Goal: Use online tool/utility

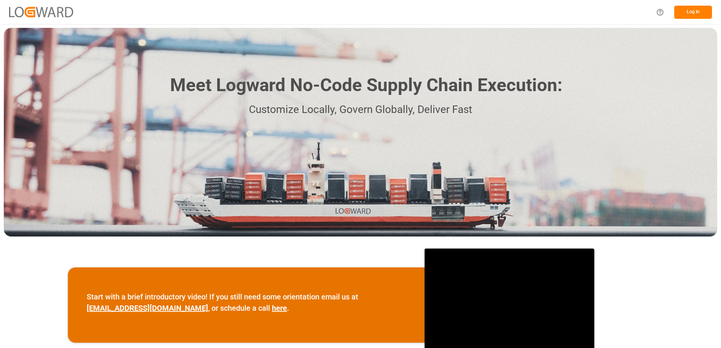
click at [696, 14] on button "Log In" at bounding box center [693, 12] width 38 height 13
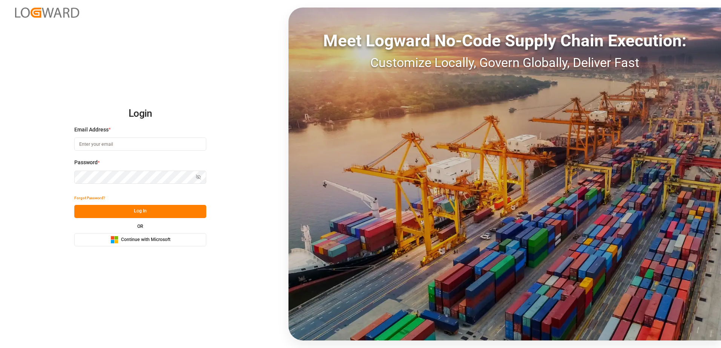
click at [99, 145] on input at bounding box center [140, 144] width 132 height 13
click at [120, 211] on button "Log In" at bounding box center [140, 211] width 132 height 13
click at [98, 145] on input "[DOMAIN_NAME]" at bounding box center [140, 144] width 132 height 13
type input "[EMAIL_ADDRESS][PERSON_NAME][DOMAIN_NAME]"
click at [110, 212] on button "Log In" at bounding box center [140, 211] width 132 height 13
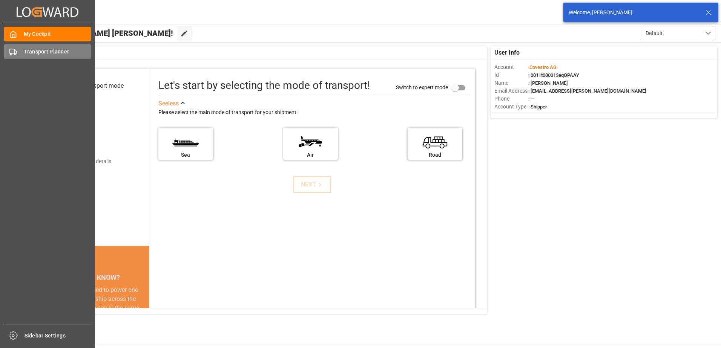
click at [24, 52] on span "Transport Planner" at bounding box center [57, 52] width 67 height 8
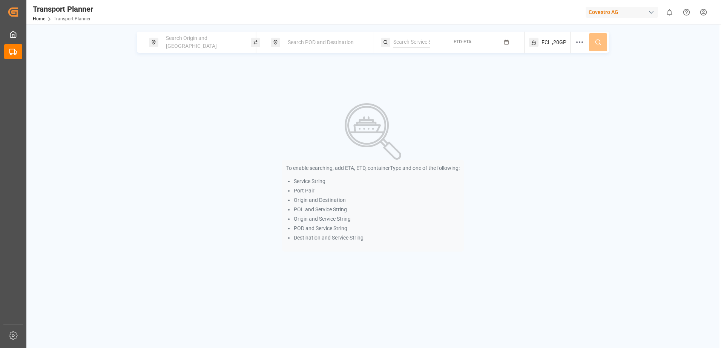
click at [172, 40] on span "Search Origin and [GEOGRAPHIC_DATA]" at bounding box center [191, 42] width 51 height 14
click at [164, 97] on input at bounding box center [196, 102] width 76 height 11
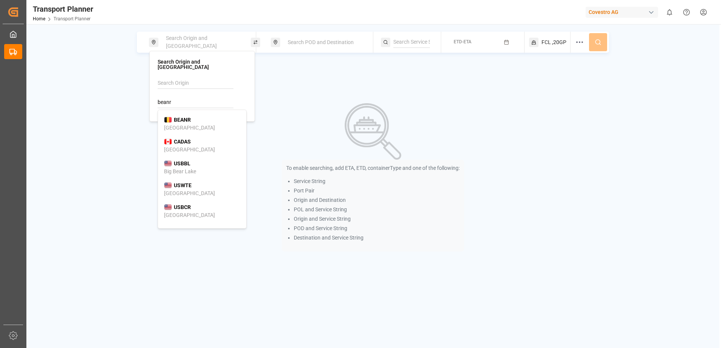
click at [173, 124] on div "[GEOGRAPHIC_DATA]" at bounding box center [189, 128] width 51 height 8
type input "BEANR"
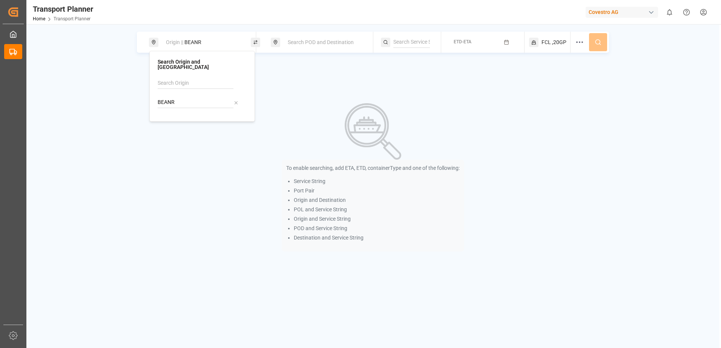
click at [302, 43] on span "Search POD and Destination" at bounding box center [321, 42] width 66 height 6
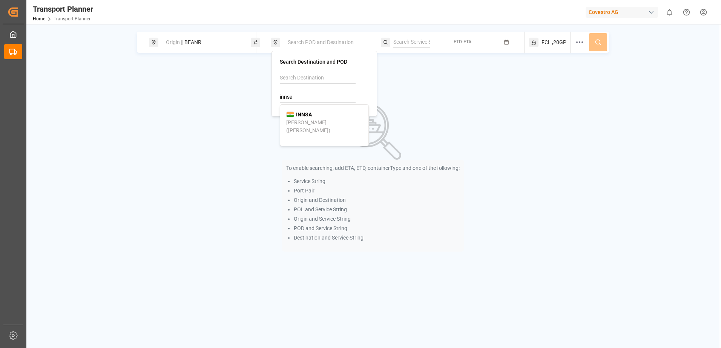
click at [300, 113] on b "INNSA" at bounding box center [304, 115] width 16 height 6
type input "INNSA"
click at [469, 39] on div "ETD-ETA" at bounding box center [462, 42] width 18 height 7
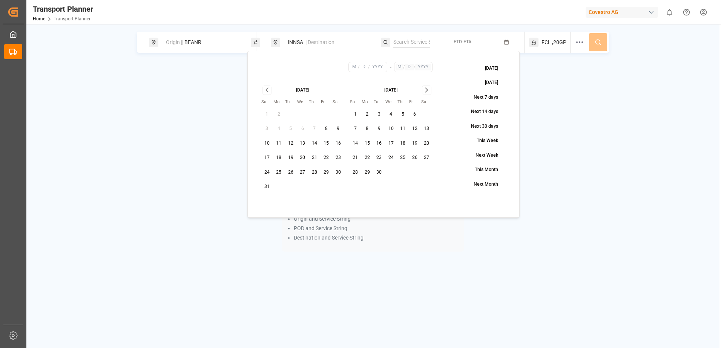
click at [326, 173] on button "29" at bounding box center [326, 173] width 12 height 12
type input "8"
type input "29"
type input "2025"
click at [423, 90] on icon "Go to next month" at bounding box center [426, 90] width 9 height 9
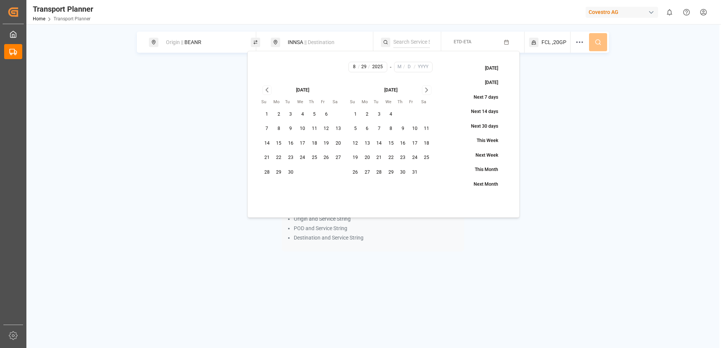
click at [414, 172] on button "31" at bounding box center [415, 173] width 12 height 12
type input "10"
type input "31"
type input "2025"
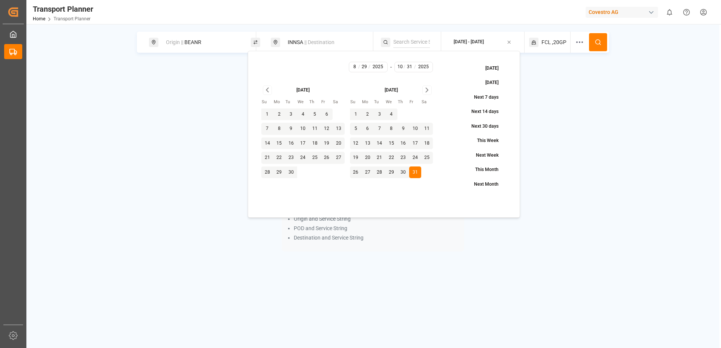
click at [595, 41] on circle at bounding box center [597, 42] width 5 height 5
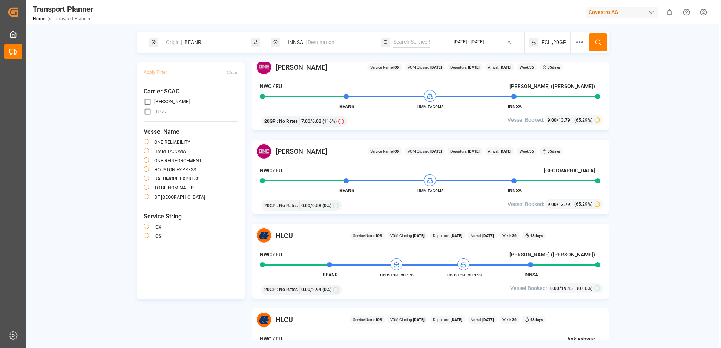
scroll to position [188, 0]
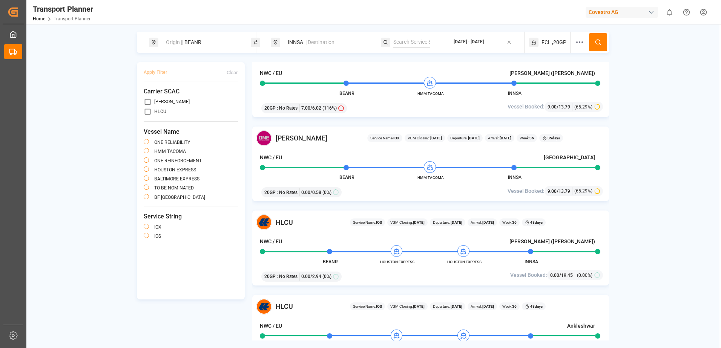
click at [147, 101] on input "primary checkbox" at bounding box center [148, 102] width 8 height 8
checkbox input "true"
click at [599, 41] on circle at bounding box center [597, 42] width 5 height 5
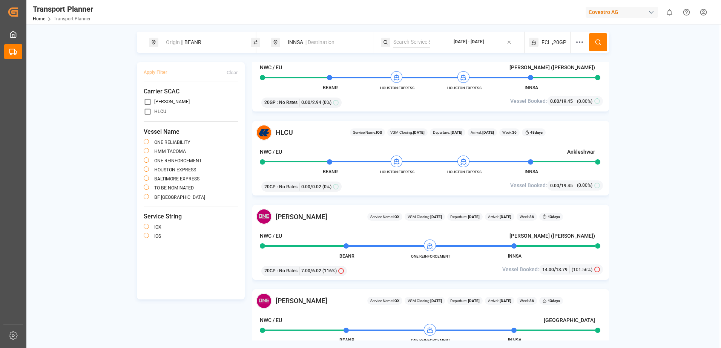
scroll to position [415, 0]
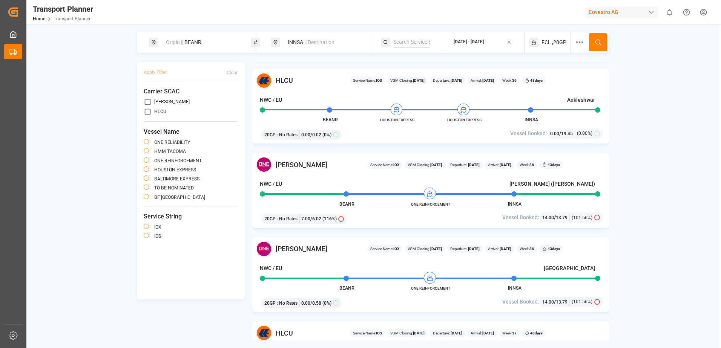
click at [146, 101] on input "primary checkbox" at bounding box center [148, 102] width 8 height 8
checkbox input "true"
click at [148, 72] on button "Apply Filter" at bounding box center [155, 72] width 23 height 13
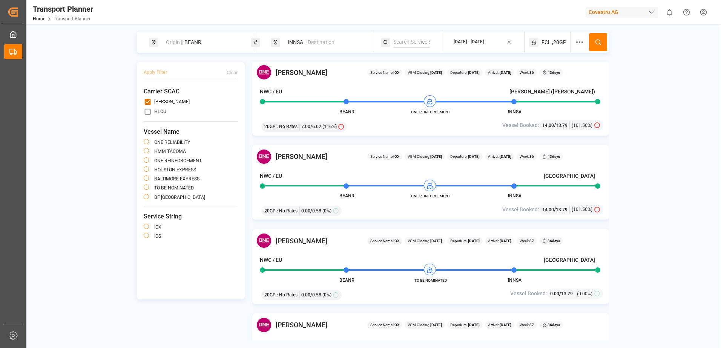
scroll to position [339, 0]
click at [411, 197] on span "ONE REINFORCEMENT" at bounding box center [430, 196] width 41 height 6
drag, startPoint x: 413, startPoint y: 196, endPoint x: 450, endPoint y: 196, distance: 36.6
click at [450, 196] on span "ONE REINFORCEMENT" at bounding box center [430, 196] width 41 height 6
drag, startPoint x: 412, startPoint y: 197, endPoint x: 451, endPoint y: 197, distance: 39.6
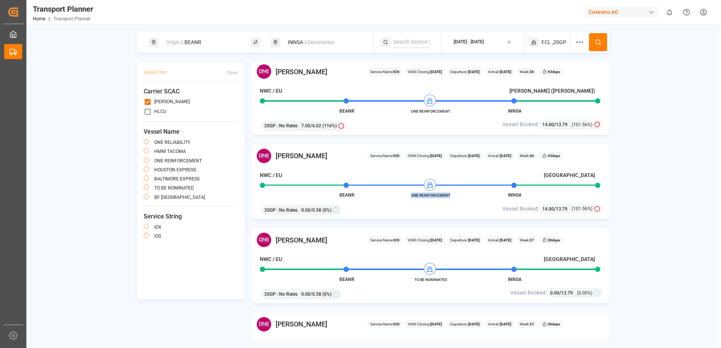
click at [451, 197] on span "ONE REINFORCEMENT" at bounding box center [430, 196] width 41 height 6
